Goal: Register for event/course: Sign up to attend an event or enroll in a course

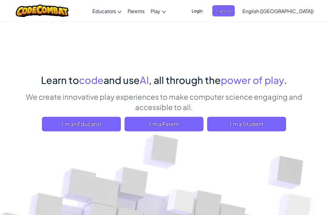
click at [265, 126] on span "I'm a Student" at bounding box center [246, 124] width 79 height 15
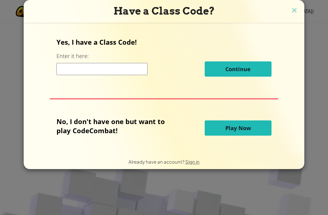
click at [66, 74] on input at bounding box center [102, 69] width 91 height 12
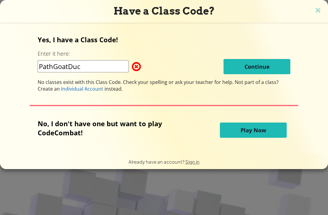
type input "PathGoatDuck"
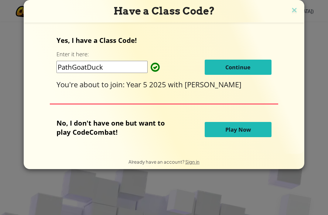
click at [271, 67] on button "Continue" at bounding box center [238, 67] width 67 height 15
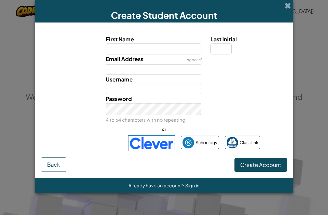
click at [156, 50] on input "First Name" at bounding box center [154, 48] width 96 height 11
click at [290, 53] on div "Last Initial" at bounding box center [248, 44] width 84 height 19
click at [289, 7] on span at bounding box center [288, 5] width 6 height 6
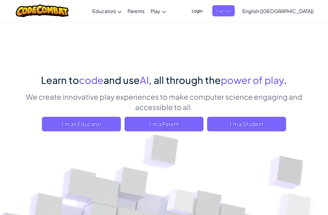
click at [262, 128] on span "I'm a Student" at bounding box center [246, 124] width 79 height 15
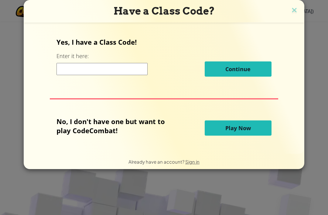
click at [85, 60] on label "Enter it here:" at bounding box center [73, 56] width 32 height 8
click at [71, 72] on input at bounding box center [102, 69] width 91 height 12
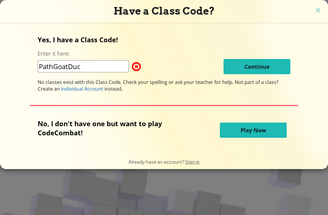
type input "PathGoatDuck"
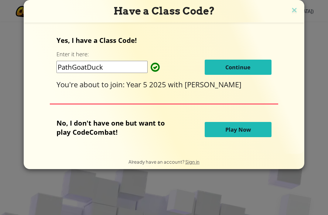
click at [253, 68] on button "Continue" at bounding box center [238, 67] width 67 height 15
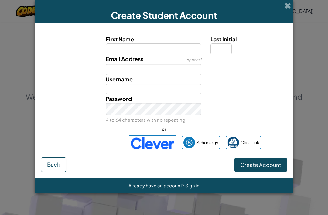
click at [311, 124] on div "Create Student Account First Name Last Initial Email Address optional Username …" at bounding box center [164, 107] width 328 height 215
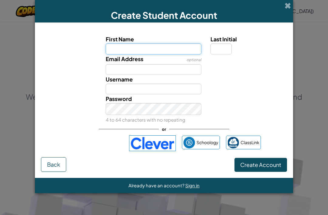
click at [123, 47] on input "First Name" at bounding box center [154, 48] width 96 height 11
type input "Lachlan"
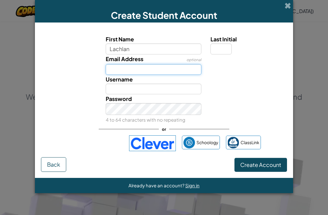
click at [156, 71] on input "Email Address" at bounding box center [154, 69] width 96 height 11
type input "Lachlan"
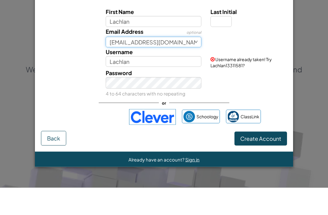
type input "lwebb6@student.ceawa.edu.au"
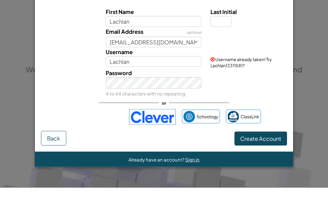
click at [253, 96] on div "Password 4 to 64 characters with no repeating" at bounding box center [164, 111] width 252 height 30
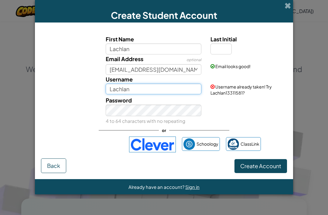
click at [152, 90] on input "Lachlan" at bounding box center [154, 89] width 96 height 11
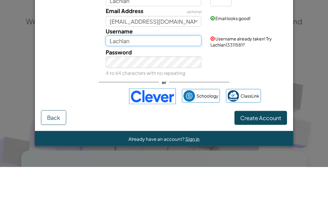
click at [136, 84] on input "Lachlan" at bounding box center [154, 89] width 96 height 11
click at [107, 84] on input "Lachlan." at bounding box center [154, 89] width 96 height 11
click at [111, 84] on input "Lachlan." at bounding box center [154, 89] width 96 height 11
click at [118, 84] on input "Lachlan." at bounding box center [154, 89] width 96 height 11
click at [114, 84] on input "Lachlan." at bounding box center [154, 89] width 96 height 11
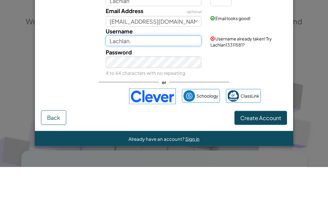
click at [111, 84] on input "Lachlan." at bounding box center [154, 89] width 96 height 11
click at [113, 84] on input "Lachlan." at bounding box center [154, 89] width 96 height 11
click at [116, 84] on input "Lachlan." at bounding box center [154, 89] width 96 height 11
click at [114, 84] on input "Lachlan." at bounding box center [154, 89] width 96 height 11
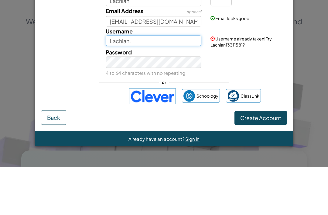
click at [114, 84] on input "Lachlan." at bounding box center [154, 89] width 96 height 11
click at [134, 84] on input "lachlan." at bounding box center [154, 89] width 96 height 11
type input "lachlan.webb"
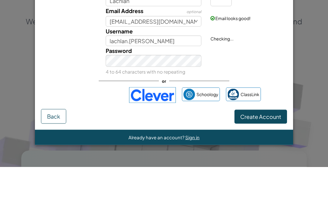
scroll to position [0, 0]
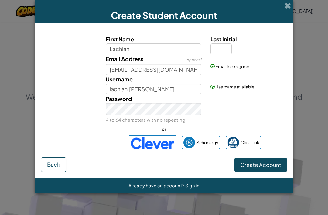
click at [320, 88] on div "Create Student Account First Name Lachlan Last Initial Email Address optional l…" at bounding box center [164, 107] width 328 height 215
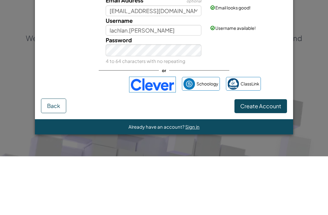
click at [315, 100] on div "Create Student Account First Name Lachlan Last Initial Email Address optional l…" at bounding box center [164, 107] width 328 height 215
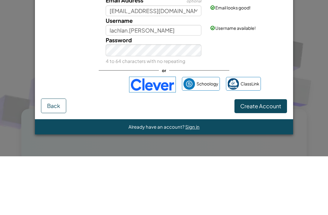
click at [195, 94] on div "Password 4 to 64 characters with no repeating" at bounding box center [153, 109] width 105 height 30
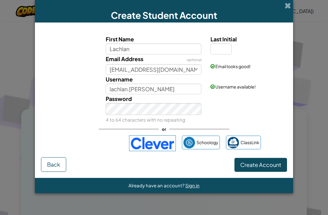
click at [185, 106] on div "Password 4 to 64 characters with no repeating" at bounding box center [153, 109] width 105 height 30
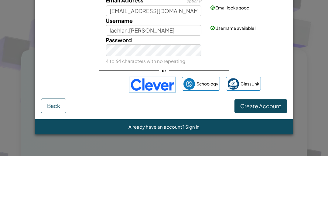
scroll to position [176, 0]
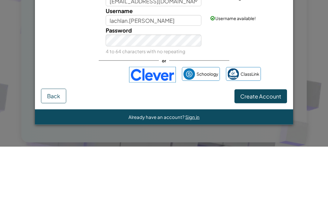
click at [279, 94] on div "Password 4 to 64 characters with no repeating" at bounding box center [164, 109] width 252 height 30
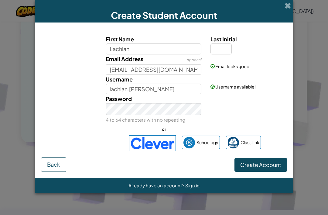
click at [272, 168] on span "Create Account" at bounding box center [261, 164] width 41 height 7
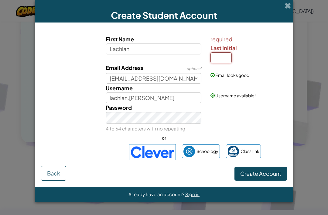
click at [220, 62] on input "Last Initial" at bounding box center [221, 57] width 21 height 11
type input "W"
click at [280, 52] on label "Last Initial" at bounding box center [248, 47] width 75 height 9
click at [232, 52] on input "W" at bounding box center [221, 57] width 21 height 11
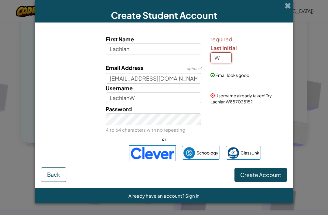
click at [309, 36] on div "Create Student Account First Name Lachlan required Last Initial W Email Address…" at bounding box center [164, 107] width 328 height 215
click at [312, 43] on div "Create Student Account First Name Lachlan required Last Initial W Email Address…" at bounding box center [164, 107] width 328 height 215
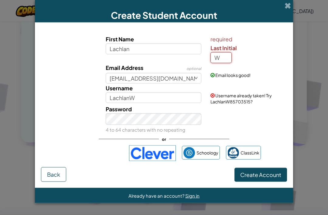
click at [271, 178] on span "Create Account" at bounding box center [261, 174] width 41 height 7
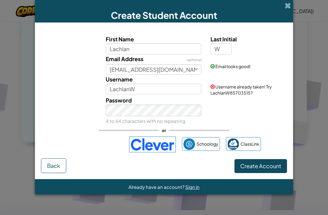
click at [276, 172] on button "Create Account" at bounding box center [261, 166] width 53 height 14
click at [129, 94] on input "LachlanW" at bounding box center [154, 89] width 96 height 11
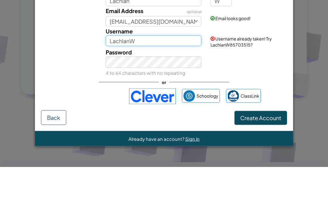
click at [129, 84] on input "LachlanW" at bounding box center [154, 89] width 96 height 11
click at [123, 84] on input "LachlanW" at bounding box center [154, 89] width 96 height 11
type input "Lachlan.[PERSON_NAME]"
click at [252, 96] on div "Password 4 to 64 characters with no repeating" at bounding box center [164, 111] width 252 height 30
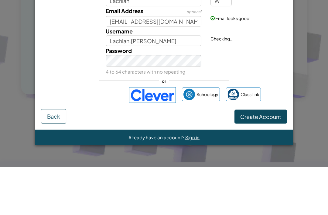
scroll to position [293, 0]
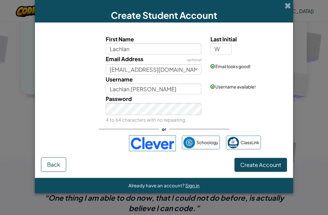
click at [273, 171] on button "Create Account" at bounding box center [261, 165] width 53 height 14
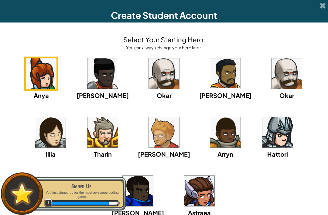
click at [215, 176] on img at bounding box center [199, 191] width 30 height 30
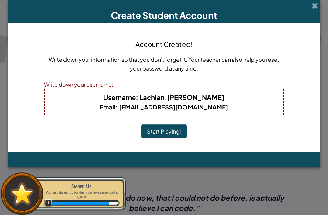
click at [165, 131] on button "Start Playing!" at bounding box center [164, 131] width 46 height 14
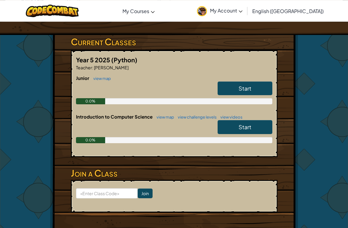
scroll to position [90, 0]
click at [251, 86] on span "Start" at bounding box center [245, 88] width 13 height 7
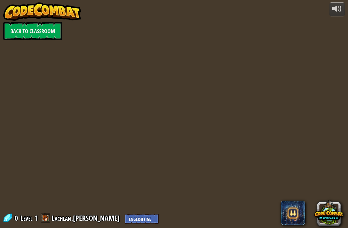
click at [255, 156] on div at bounding box center [174, 114] width 329 height 228
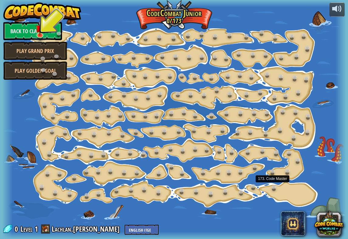
click at [276, 188] on link at bounding box center [275, 187] width 12 height 9
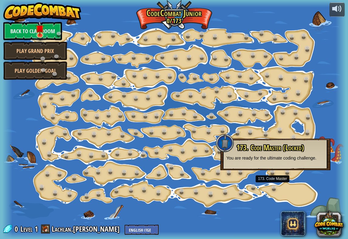
click at [314, 170] on div "173. Code Master (Locked) You are ready for the ultimate coding challenge." at bounding box center [276, 154] width 110 height 32
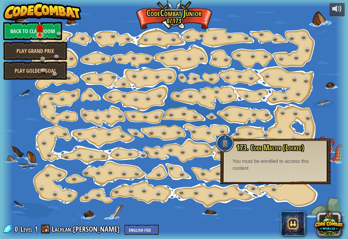
click at [318, 103] on div at bounding box center [174, 119] width 344 height 239
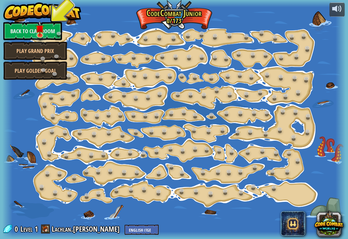
click at [18, 31] on link "Back to Classroom" at bounding box center [32, 31] width 59 height 18
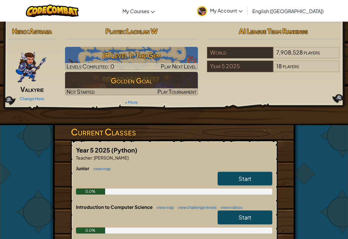
click at [14, 215] on div "Hero : Astraea Valkyrie Change Hero Player : [PERSON_NAME] Level 1: The Gem Lev…" at bounding box center [174, 178] width 348 height 315
click at [260, 179] on link "Start" at bounding box center [245, 179] width 55 height 14
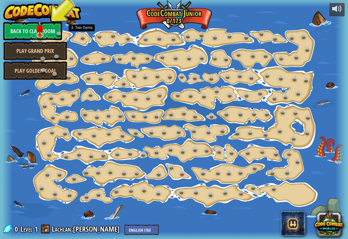
click at [89, 37] on link at bounding box center [84, 36] width 12 height 9
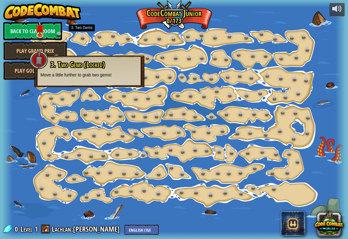
click at [70, 69] on div "3. Two Gems (Locked) Move a little further to grab two gems!" at bounding box center [89, 69] width 98 height 17
click at [316, 142] on div at bounding box center [174, 119] width 344 height 239
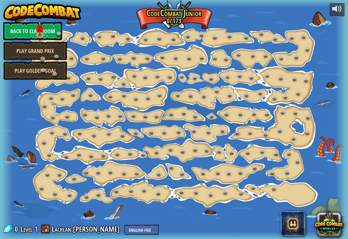
click at [85, 36] on link at bounding box center [84, 36] width 12 height 9
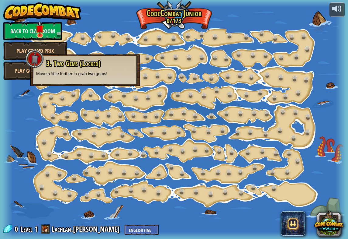
click at [28, 55] on div at bounding box center [35, 59] width 18 height 18
click at [34, 61] on div at bounding box center [35, 59] width 18 height 18
click at [37, 61] on div at bounding box center [35, 59] width 18 height 18
click at [26, 31] on link "Back to Classroom" at bounding box center [32, 31] width 59 height 18
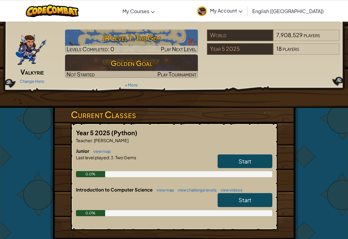
scroll to position [17, 0]
click at [261, 159] on link "Start" at bounding box center [245, 161] width 55 height 14
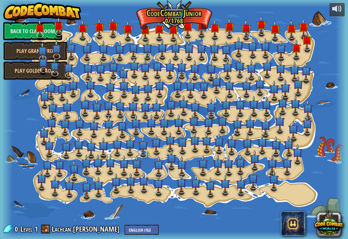
click at [292, 151] on img at bounding box center [289, 144] width 10 height 16
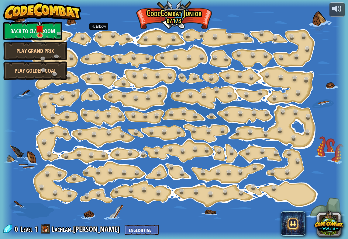
click at [100, 35] on link at bounding box center [101, 35] width 12 height 9
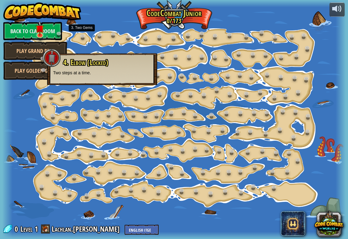
click at [81, 34] on link at bounding box center [84, 36] width 12 height 9
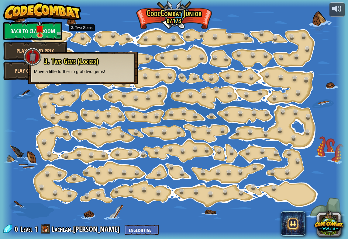
click at [53, 67] on div "3. Two Gems (Locked) Move a little further to grab two gems!" at bounding box center [83, 65] width 98 height 17
click at [28, 51] on div at bounding box center [32, 56] width 18 height 18
click at [29, 54] on div at bounding box center [32, 56] width 18 height 18
click at [322, 138] on div at bounding box center [174, 119] width 344 height 239
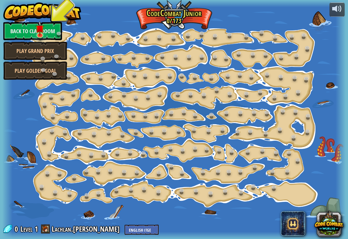
click at [30, 28] on link "Back to Classroom" at bounding box center [32, 31] width 59 height 18
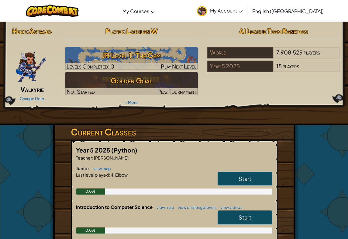
click at [258, 179] on link "Start" at bounding box center [245, 179] width 55 height 14
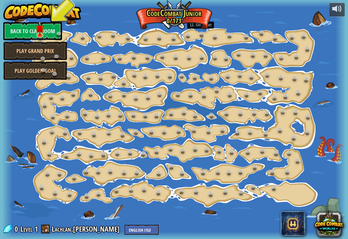
click at [207, 37] on link at bounding box center [203, 34] width 12 height 9
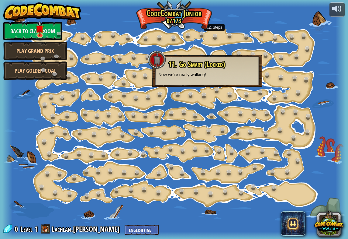
click at [220, 40] on link at bounding box center [216, 36] width 12 height 9
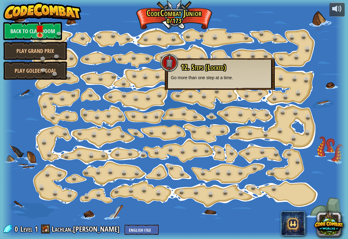
click at [240, 39] on div at bounding box center [174, 119] width 344 height 239
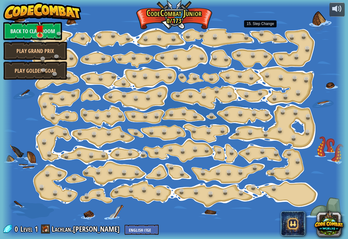
click at [258, 36] on div at bounding box center [174, 119] width 344 height 239
click at [277, 35] on link at bounding box center [276, 37] width 12 height 9
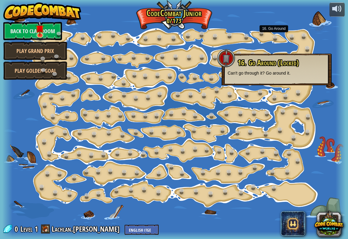
click at [294, 34] on link at bounding box center [293, 36] width 12 height 9
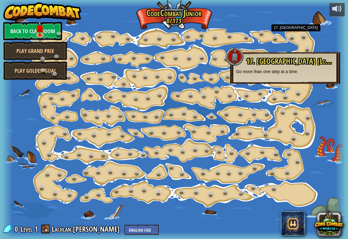
click at [314, 33] on div at bounding box center [174, 119] width 344 height 239
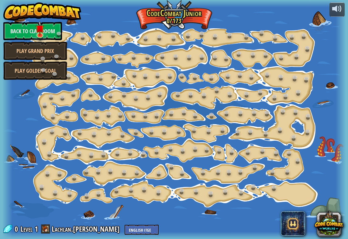
click at [314, 33] on div at bounding box center [174, 119] width 344 height 239
click at [300, 44] on div at bounding box center [174, 119] width 344 height 239
click at [217, 60] on link at bounding box center [216, 57] width 12 height 9
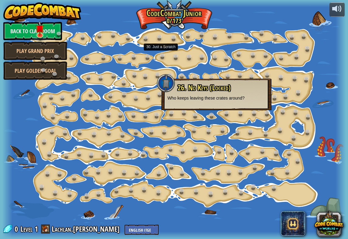
click at [165, 60] on link at bounding box center [164, 55] width 12 height 9
